Goal: Information Seeking & Learning: Find specific fact

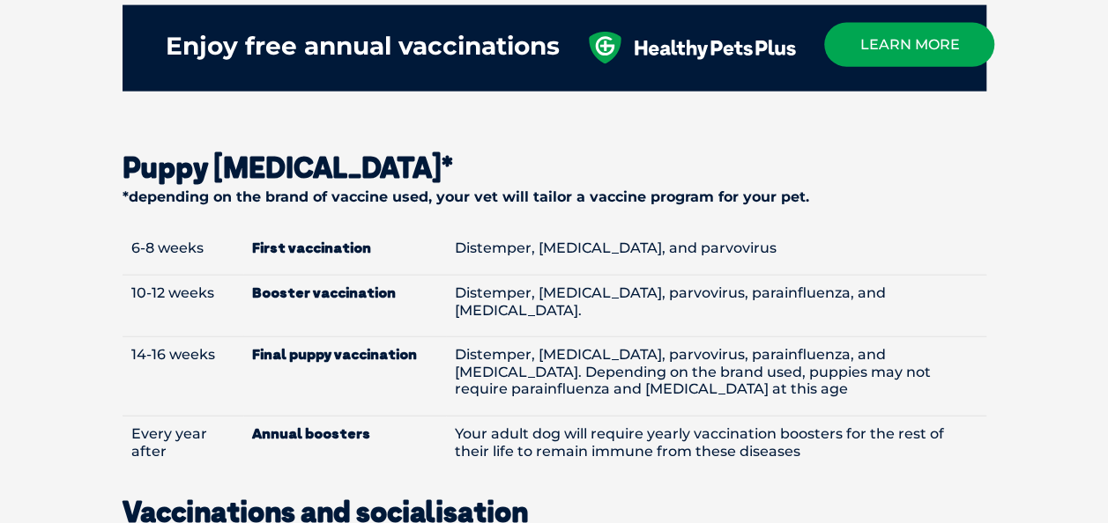
scroll to position [2044, 0]
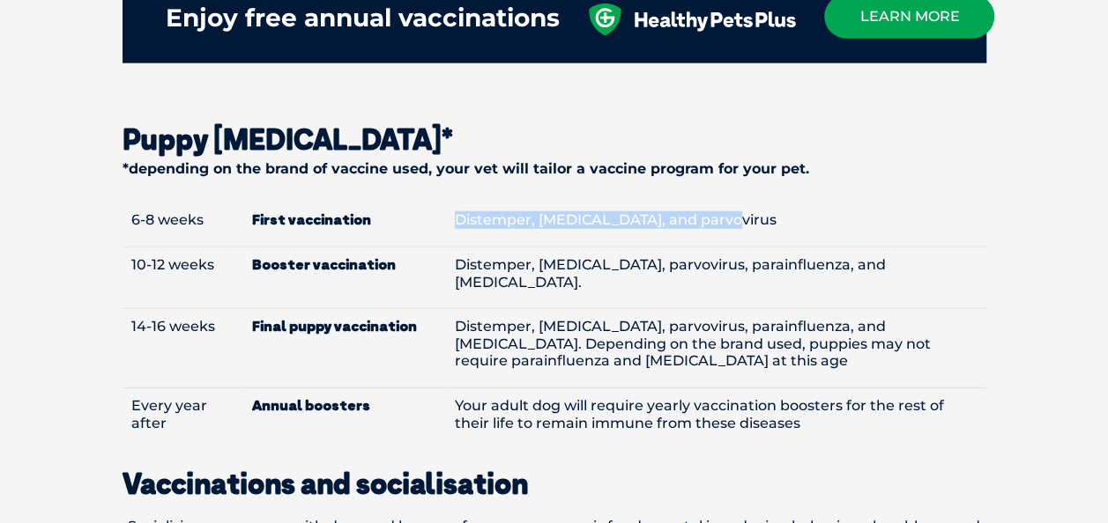
drag, startPoint x: 451, startPoint y: 189, endPoint x: 711, endPoint y: 198, distance: 260.1
click at [711, 203] on td "Distemper, [MEDICAL_DATA], and parvovirus" at bounding box center [716, 225] width 540 height 44
copy td "Distemper, [MEDICAL_DATA], and parvovirus"
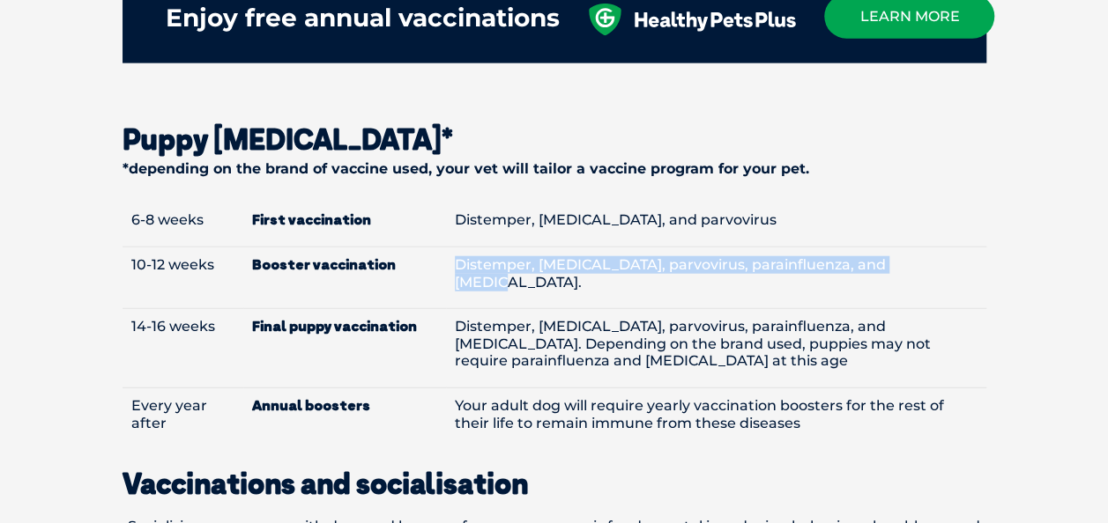
drag, startPoint x: 456, startPoint y: 237, endPoint x: 900, endPoint y: 243, distance: 443.2
click at [900, 247] on td "Distemper, [MEDICAL_DATA], parvovirus, parainfluenza, and [MEDICAL_DATA]." at bounding box center [716, 278] width 540 height 62
copy td "Distemper, [MEDICAL_DATA], parvovirus, parainfluenza, and [MEDICAL_DATA]."
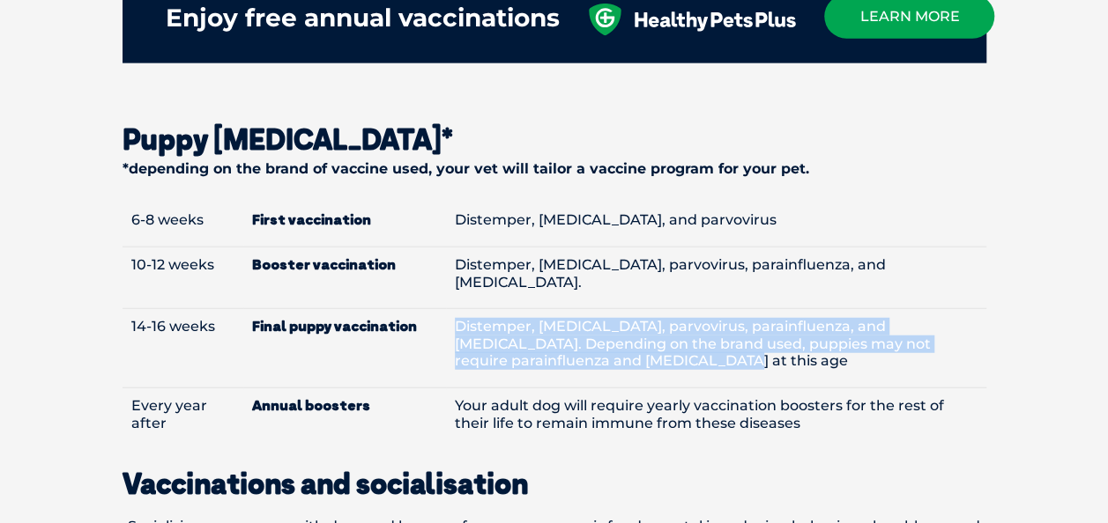
drag, startPoint x: 456, startPoint y: 281, endPoint x: 645, endPoint y: 319, distance: 193.2
click at [645, 319] on td "Distemper, [MEDICAL_DATA], parvovirus, parainfluenza, and [MEDICAL_DATA]. Depen…" at bounding box center [716, 348] width 540 height 79
copy td "Distemper, [MEDICAL_DATA], parvovirus, parainfluenza, and [MEDICAL_DATA]. Depen…"
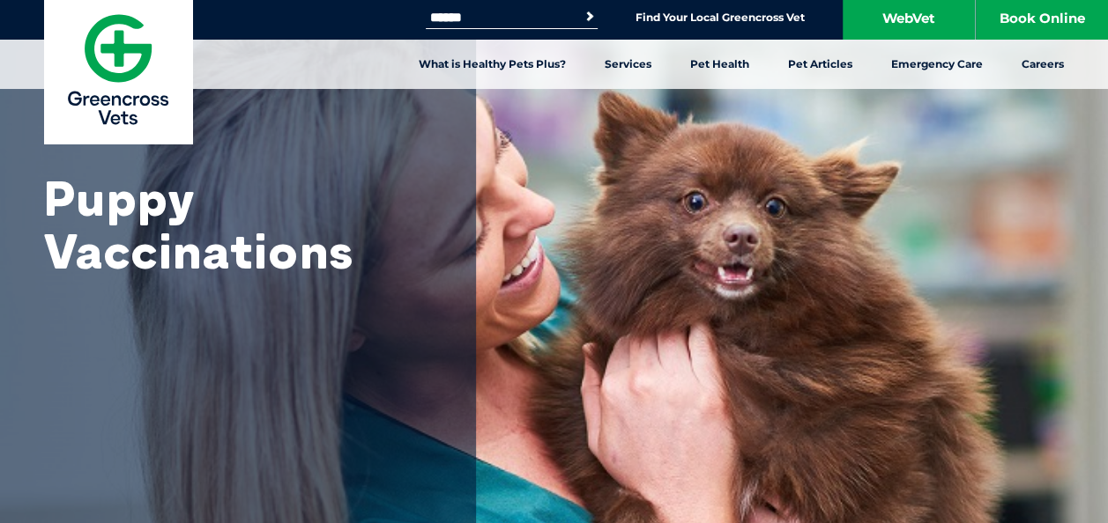
scroll to position [0, 0]
